Goal: Task Accomplishment & Management: Complete application form

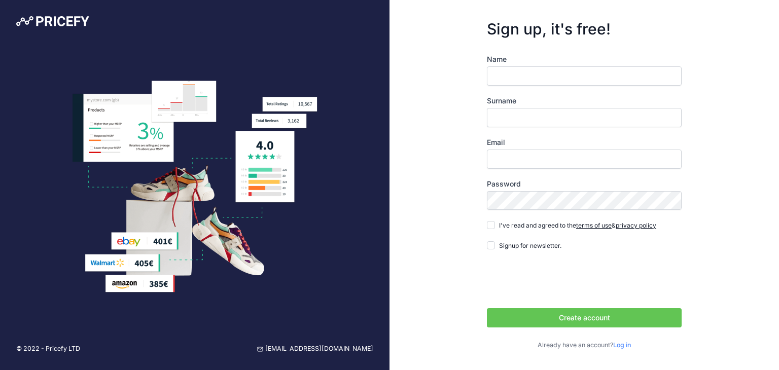
click at [521, 74] on input "Name" at bounding box center [584, 75] width 195 height 19
type input "[PERSON_NAME]"
click at [530, 157] on input "Email" at bounding box center [584, 159] width 195 height 19
type input "[EMAIL_ADDRESS][DOMAIN_NAME]"
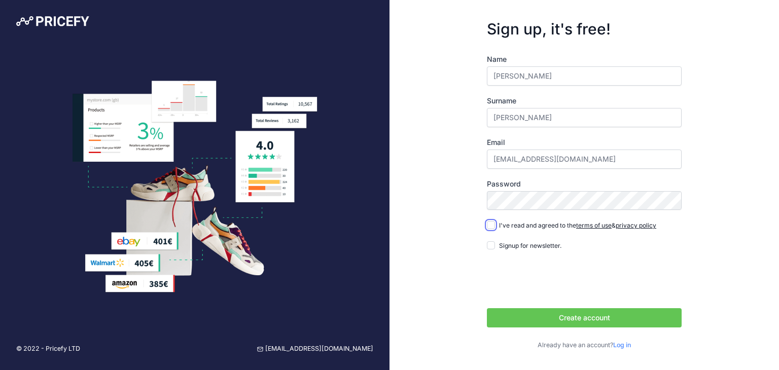
click at [492, 226] on input "I've read and agreed to the terms of use & privacy policy" at bounding box center [491, 225] width 8 height 8
checkbox input "true"
click at [490, 247] on input "Signup for newsletter." at bounding box center [491, 246] width 8 height 8
checkbox input "true"
drag, startPoint x: 528, startPoint y: 157, endPoint x: 490, endPoint y: 158, distance: 38.1
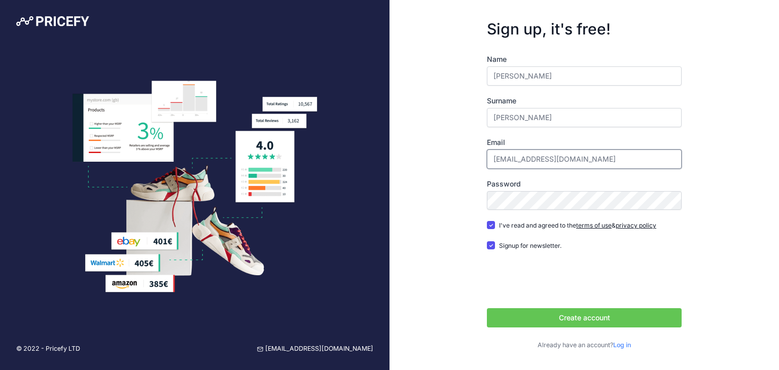
click at [490, 158] on input "[EMAIL_ADDRESS][DOMAIN_NAME]" at bounding box center [584, 159] width 195 height 19
click at [641, 153] on input "[EMAIL_ADDRESS][DOMAIN_NAME]" at bounding box center [584, 159] width 195 height 19
type input "[EMAIL_ADDRESS][DOMAIN_NAME]"
click at [589, 317] on button "Create account" at bounding box center [584, 318] width 195 height 19
